Goal: Use online tool/utility: Use online tool/utility

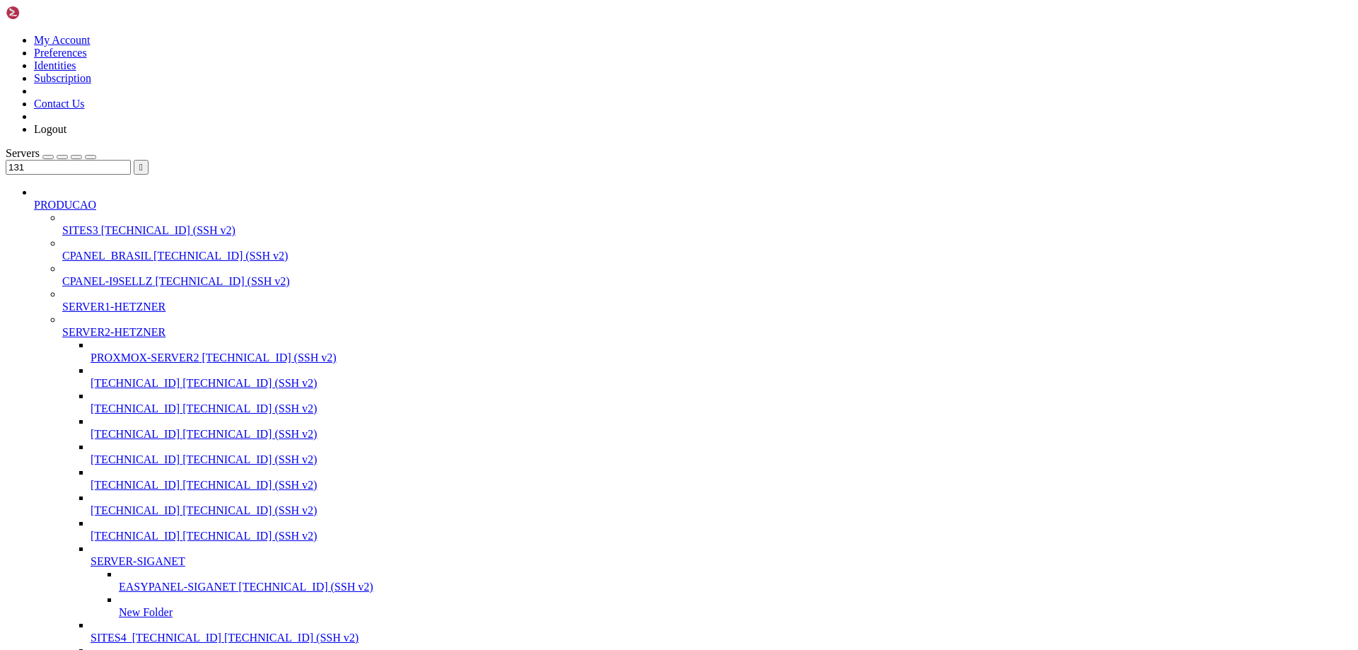
scroll to position [505, 0]
click at [143, 162] on span "" at bounding box center [141, 167] width 4 height 11
click at [115, 160] on input "text" at bounding box center [68, 167] width 125 height 15
drag, startPoint x: 50, startPoint y: 74, endPoint x: 0, endPoint y: 71, distance: 50.3
click at [6, 160] on input "94.a30" at bounding box center [68, 167] width 125 height 15
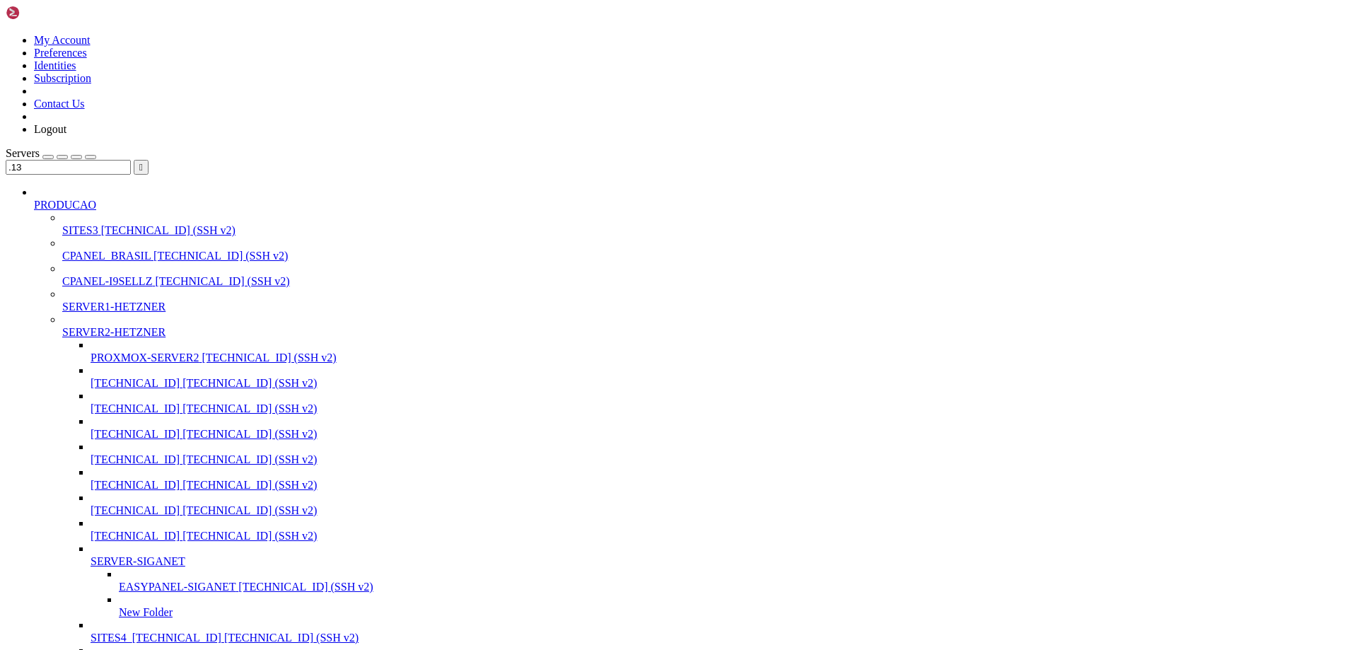
click at [101, 224] on span "[TECHNICAL_ID] (SSH v2)" at bounding box center [168, 230] width 134 height 12
type input ".13"
click at [101, 224] on span "[TECHNICAL_ID] (SSH v2)" at bounding box center [168, 230] width 134 height 12
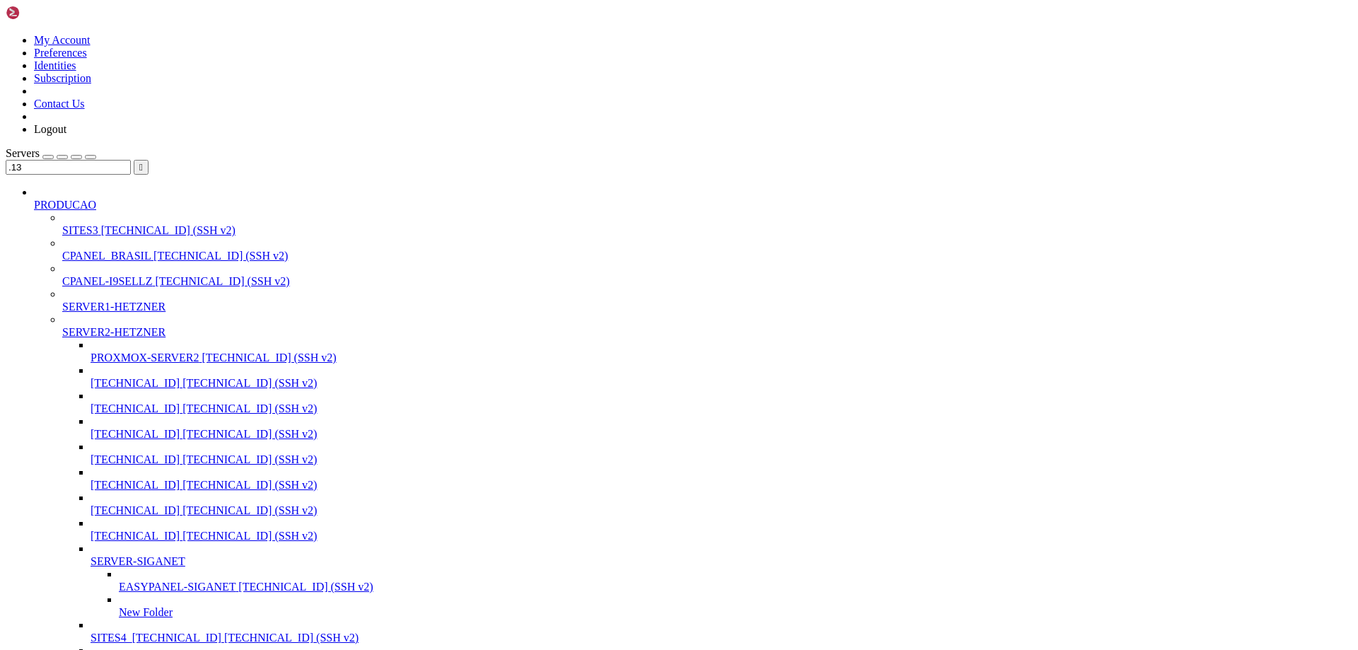
scroll to position [2236, 0]
